Goal: Task Accomplishment & Management: Manage account settings

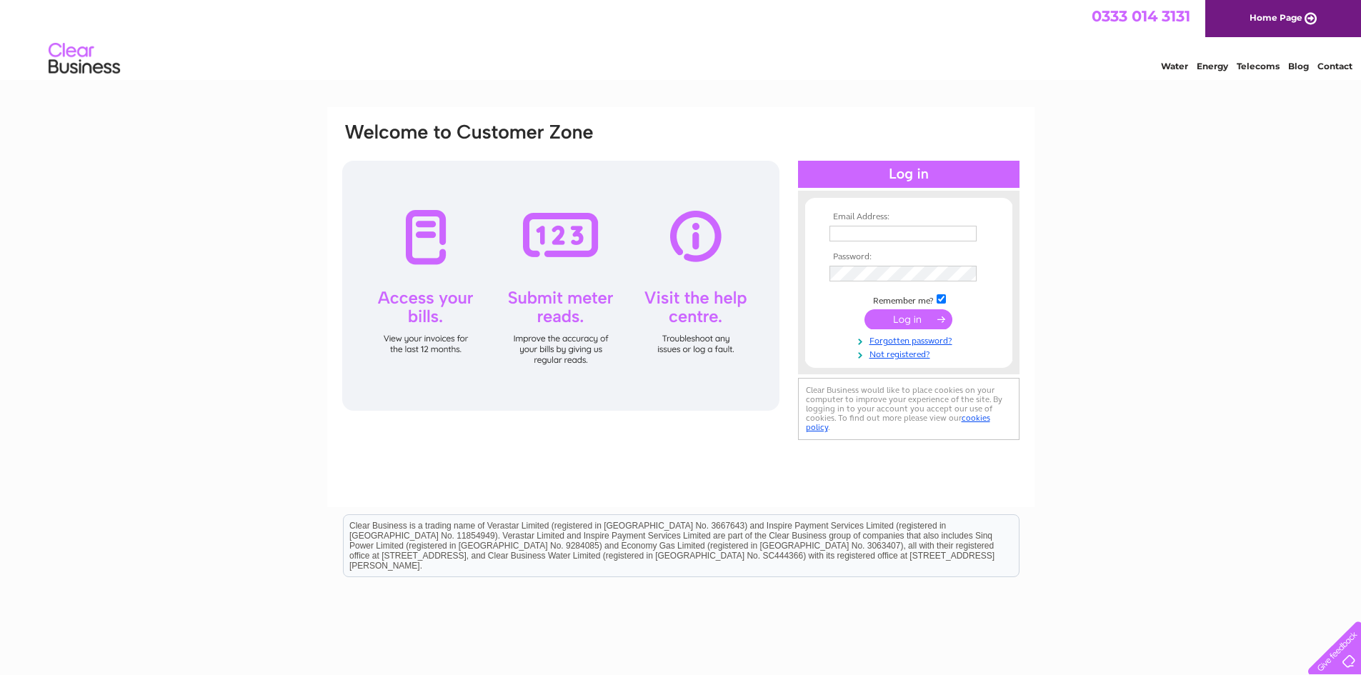
click at [853, 238] on input "text" at bounding box center [903, 234] width 147 height 16
type input "sales@laserprofiling.net"
click at [865, 311] on input "submit" at bounding box center [909, 321] width 88 height 20
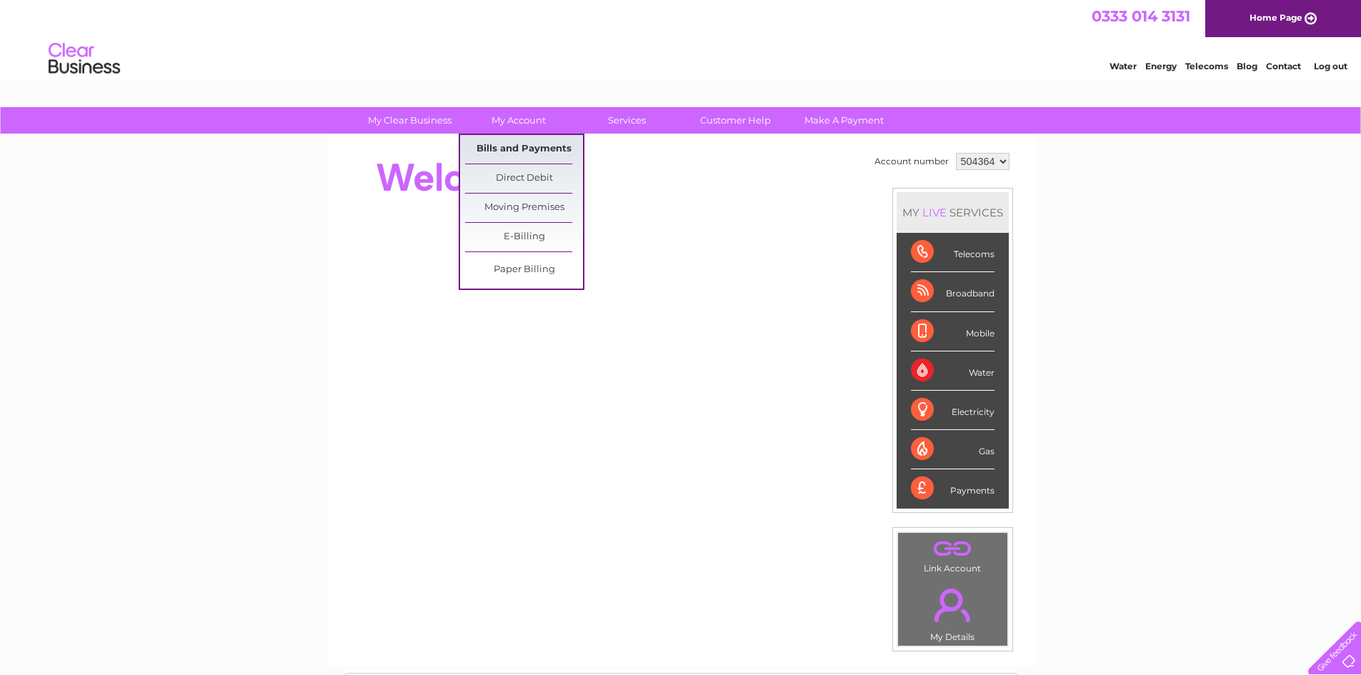
click at [522, 147] on link "Bills and Payments" at bounding box center [524, 149] width 118 height 29
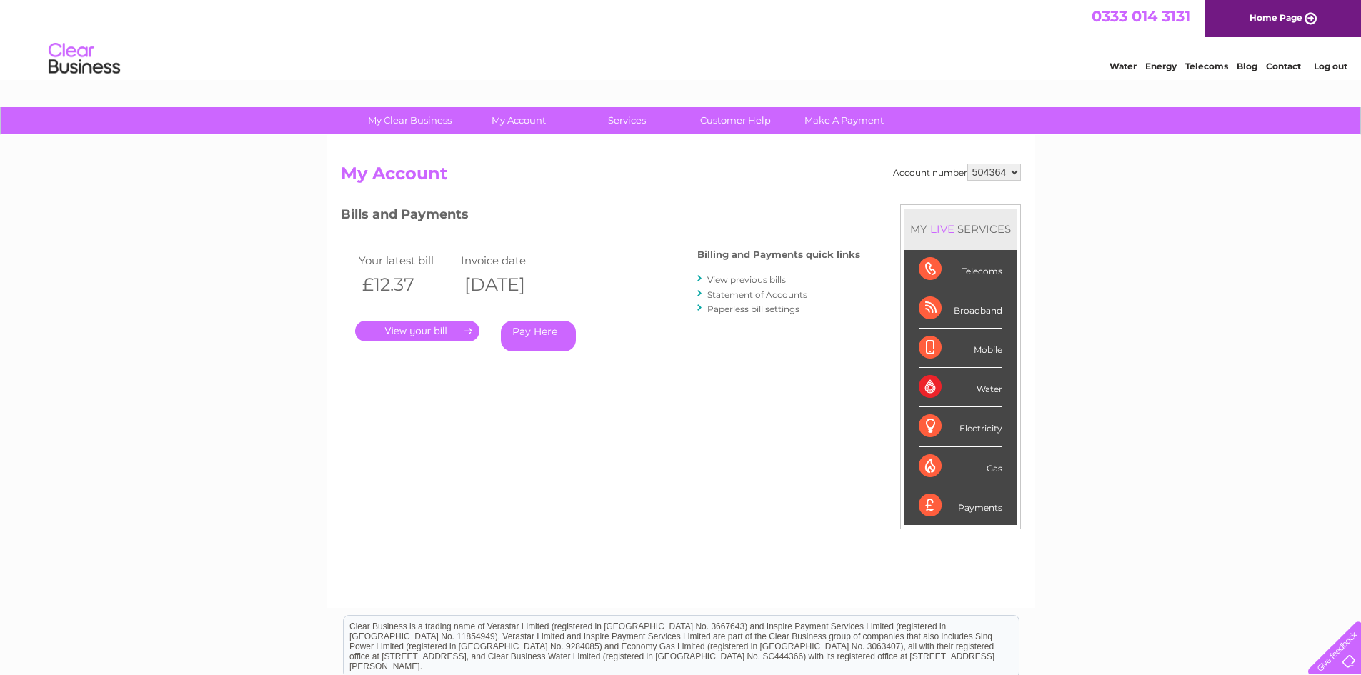
click at [454, 330] on link "." at bounding box center [417, 331] width 124 height 21
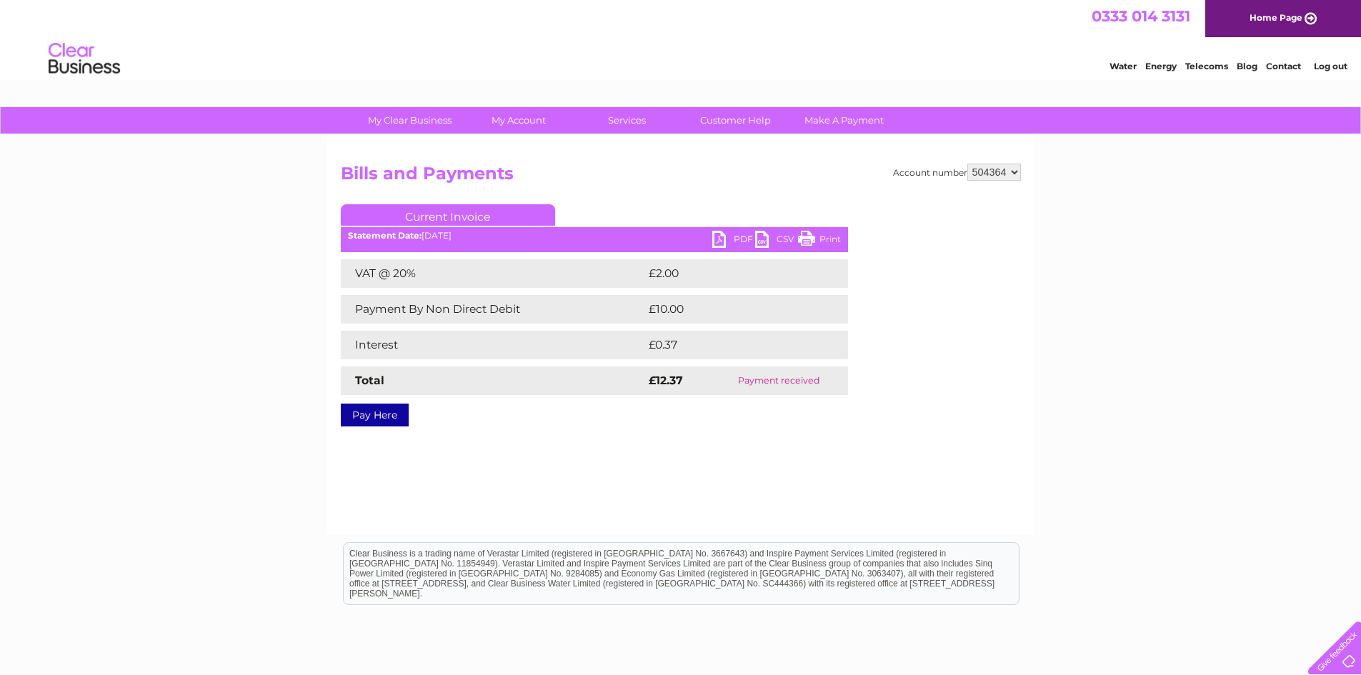
click at [939, 194] on div "Account number 504364 Bills and Payments Current Invoice PDF CSV Print £2.00" at bounding box center [681, 293] width 680 height 258
click at [1011, 173] on select "504364" at bounding box center [995, 172] width 54 height 17
click at [686, 148] on div "Account number 504364 Bills and Payments Current Invoice PDF CSV Print VAT @ 20%" at bounding box center [680, 335] width 707 height 400
